Goal: Task Accomplishment & Management: Manage account settings

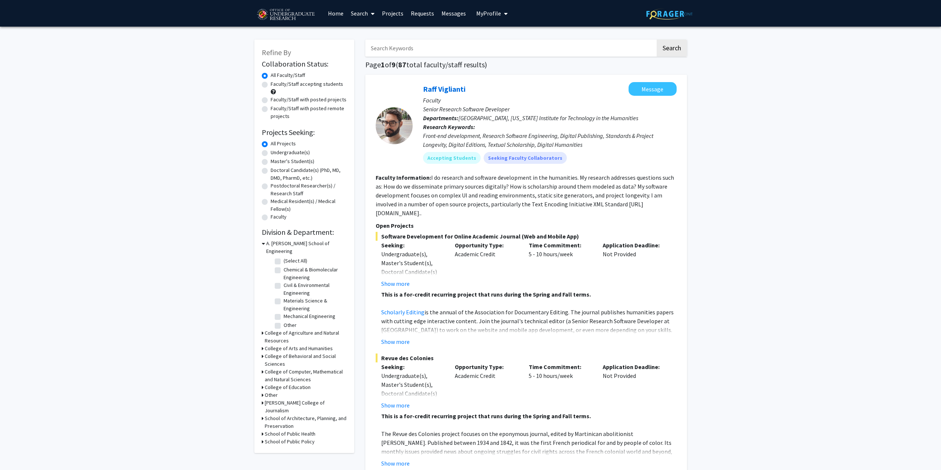
click at [423, 50] on input "Search Keywords" at bounding box center [510, 48] width 290 height 17
type input "[PERSON_NAME]"
click at [657, 40] on button "Search" at bounding box center [672, 48] width 30 height 17
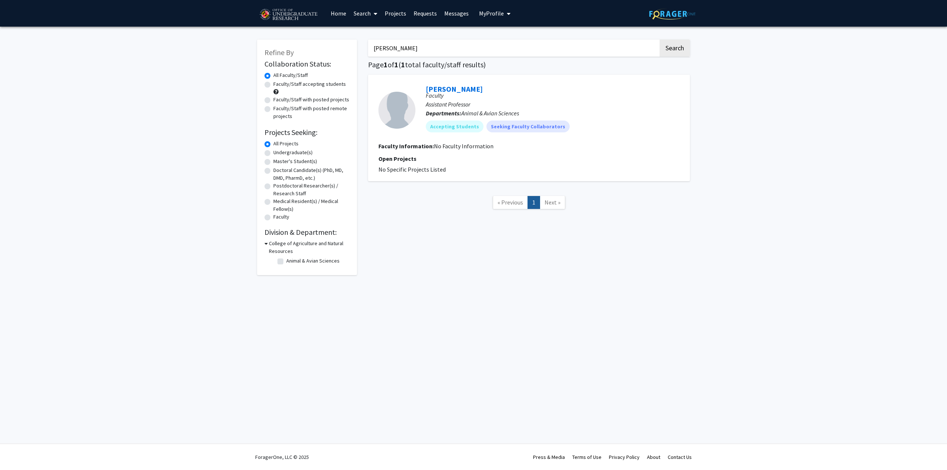
click at [510, 18] on button "My Profile" at bounding box center [495, 13] width 36 height 27
click at [503, 62] on link "Account Settings" at bounding box center [517, 57] width 67 height 9
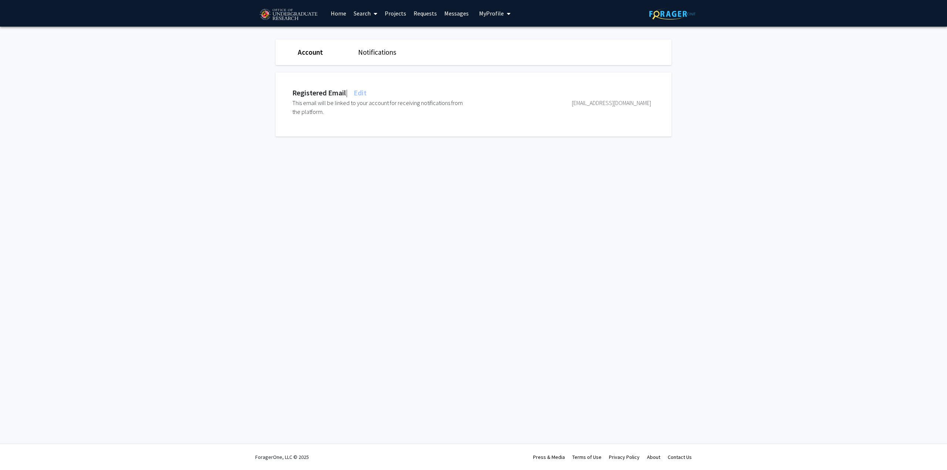
click at [374, 54] on link "Notifications" at bounding box center [377, 52] width 38 height 9
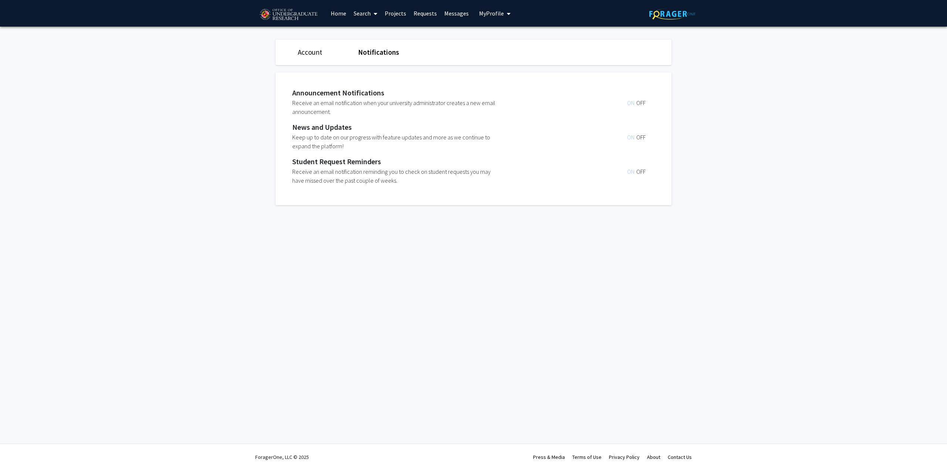
click at [309, 53] on link "Account" at bounding box center [310, 52] width 24 height 9
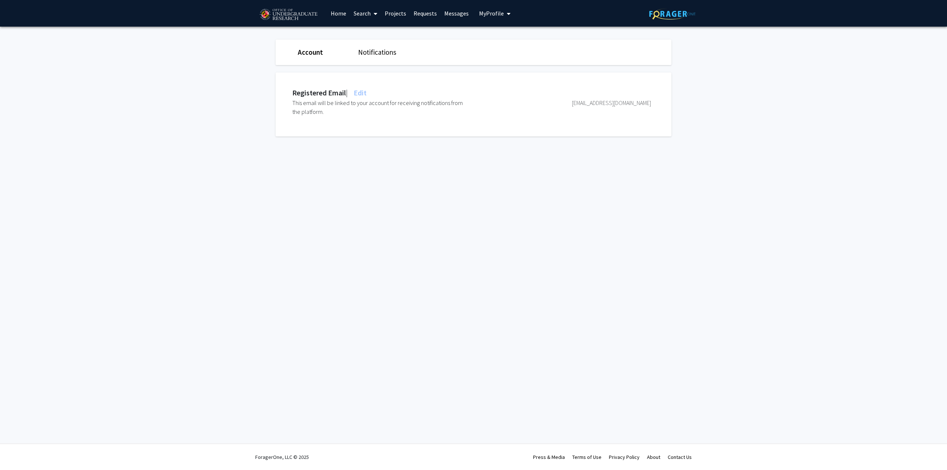
click at [366, 93] on span "Edit" at bounding box center [359, 92] width 14 height 9
click at [301, 51] on link "Account" at bounding box center [310, 52] width 25 height 9
click at [491, 14] on span "My Profile" at bounding box center [491, 13] width 25 height 7
click at [500, 39] on div "[PERSON_NAME] View Profile" at bounding box center [515, 38] width 63 height 16
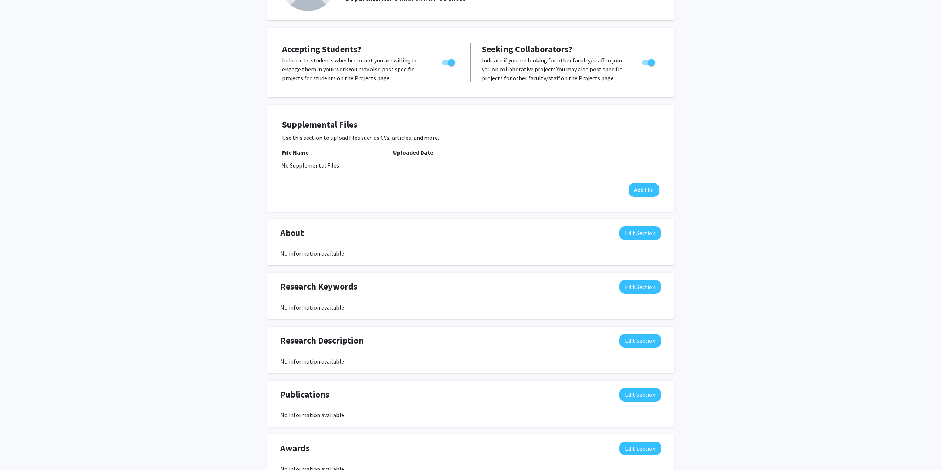
scroll to position [74, 0]
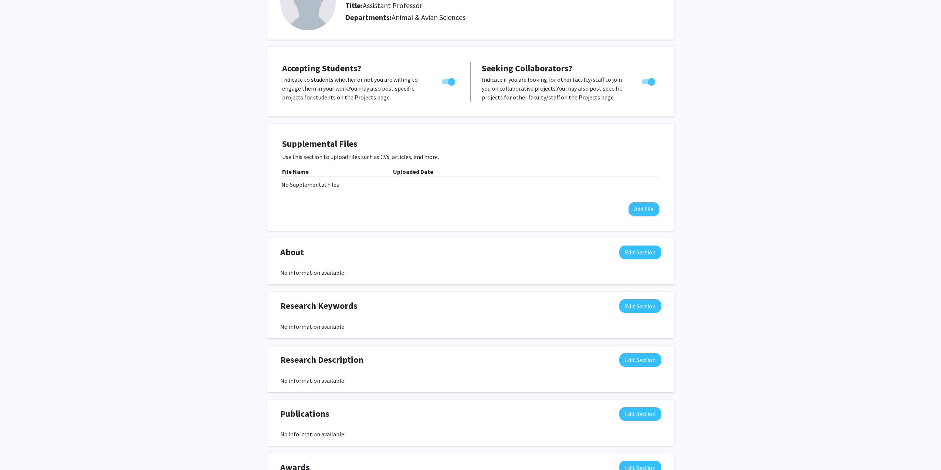
click at [448, 82] on span "Toggle" at bounding box center [451, 81] width 7 height 7
click at [446, 84] on input "Would you like to permit student requests?" at bounding box center [445, 84] width 0 height 0
checkbox input "false"
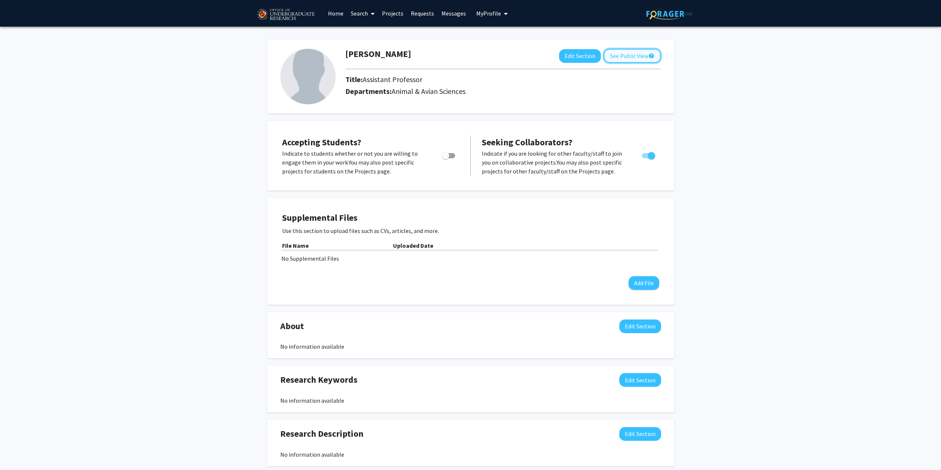
click at [633, 55] on button "See Public View help" at bounding box center [632, 56] width 57 height 14
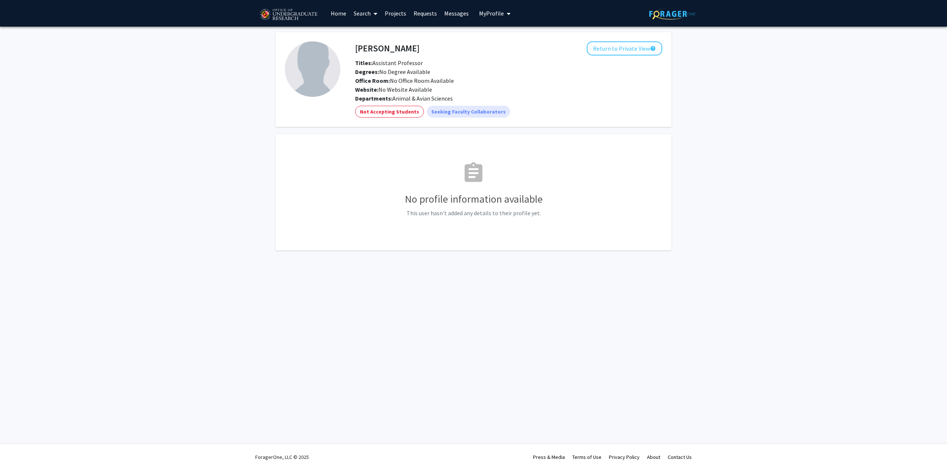
click at [335, 10] on link "Home" at bounding box center [338, 13] width 23 height 26
